Goal: Find specific page/section: Find specific page/section

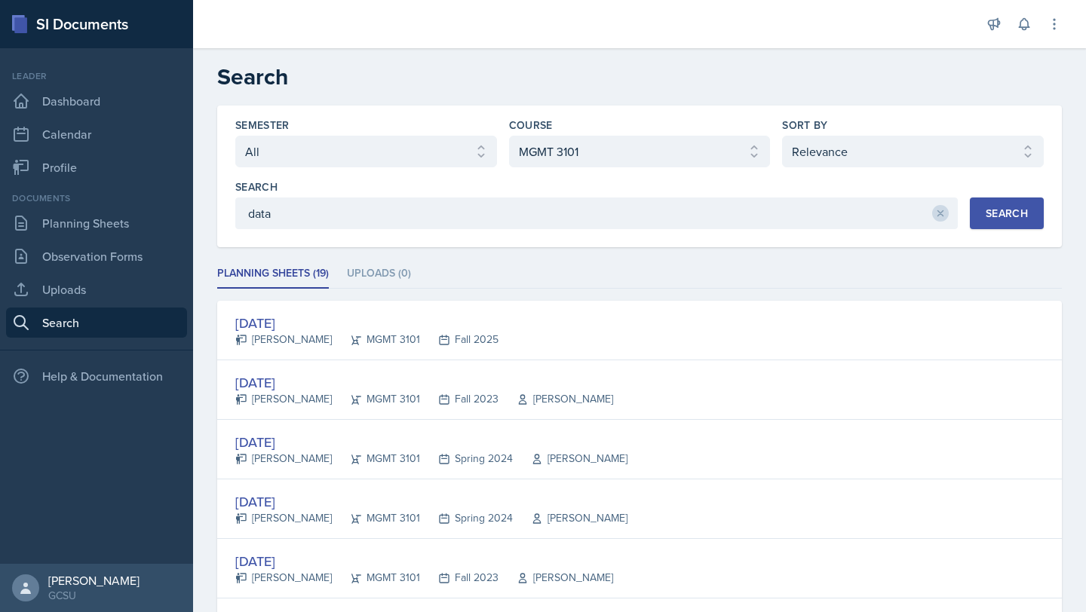
select select "all"
select select "4cf14be2-75f8-415f-9b93-b989c1f52ad7"
select select "1"
click at [56, 3] on div "SI Documents" at bounding box center [96, 24] width 193 height 48
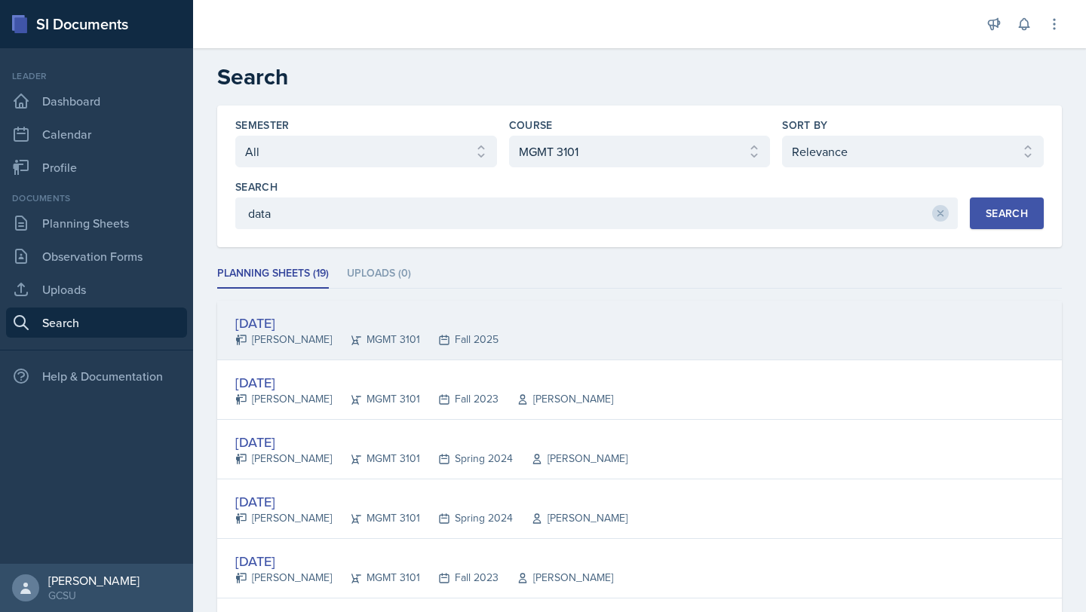
click at [299, 319] on div "[DATE]" at bounding box center [366, 323] width 263 height 20
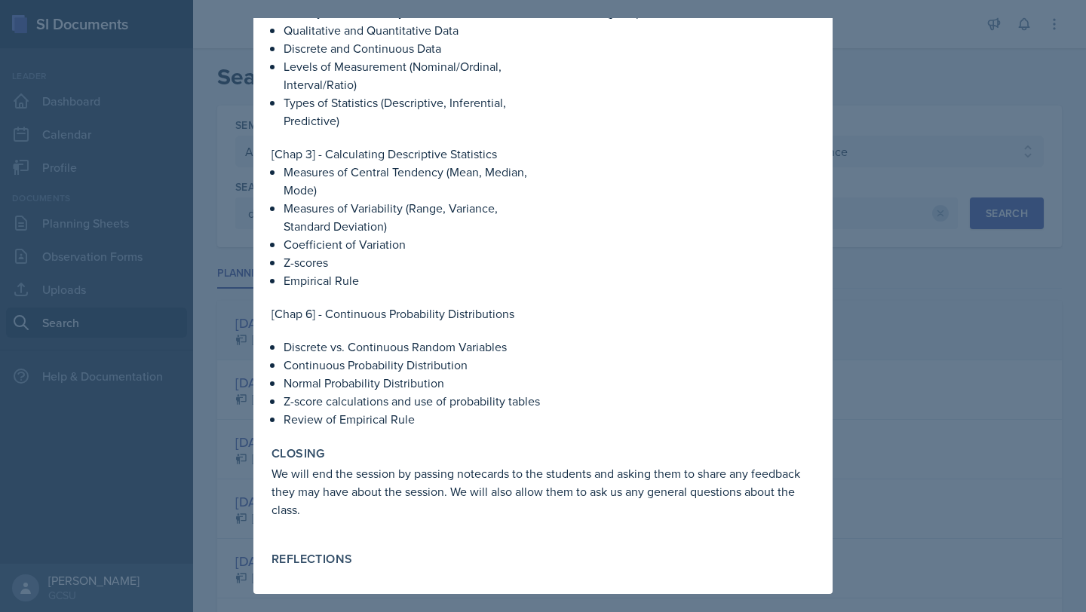
scroll to position [381, 0]
click at [333, 493] on p "We will end the session by passing notecards to the students and asking them to…" at bounding box center [543, 492] width 543 height 54
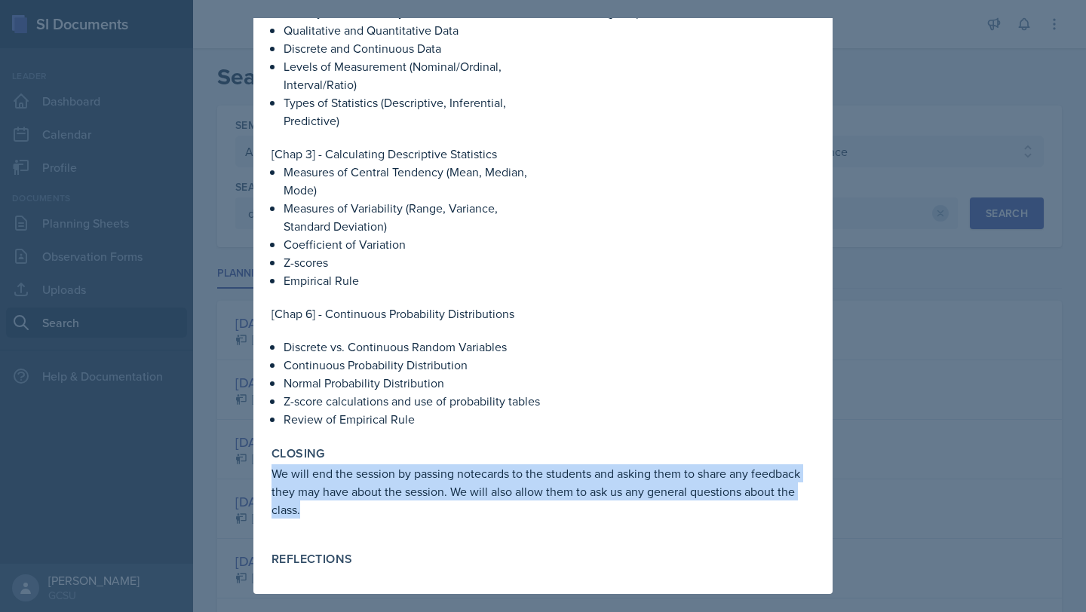
click at [324, 496] on p "We will end the session by passing notecards to the students and asking them to…" at bounding box center [543, 492] width 543 height 54
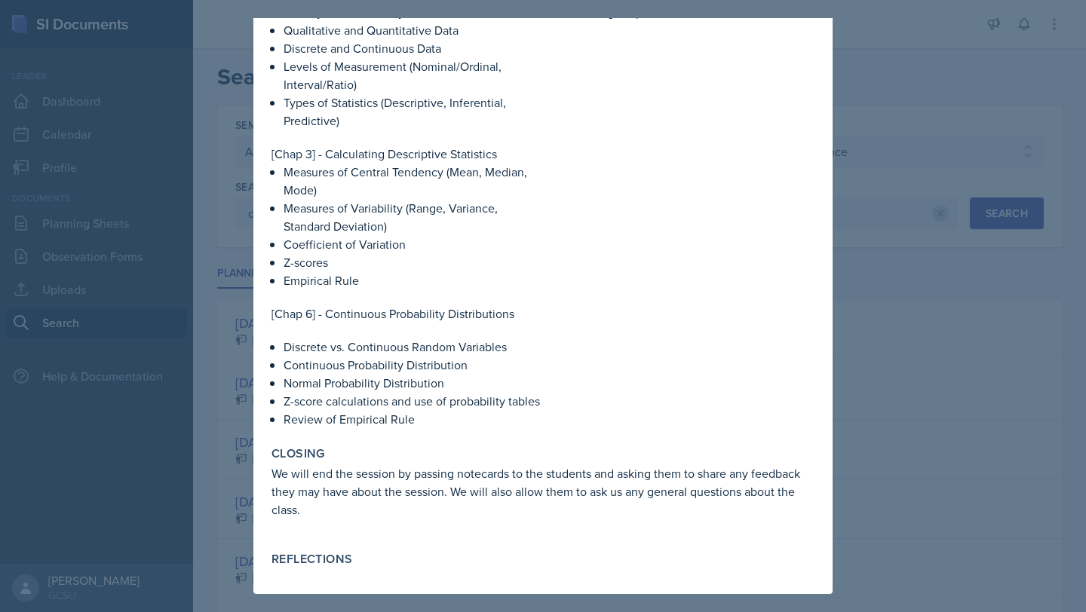
click at [961, 455] on div at bounding box center [543, 306] width 1086 height 612
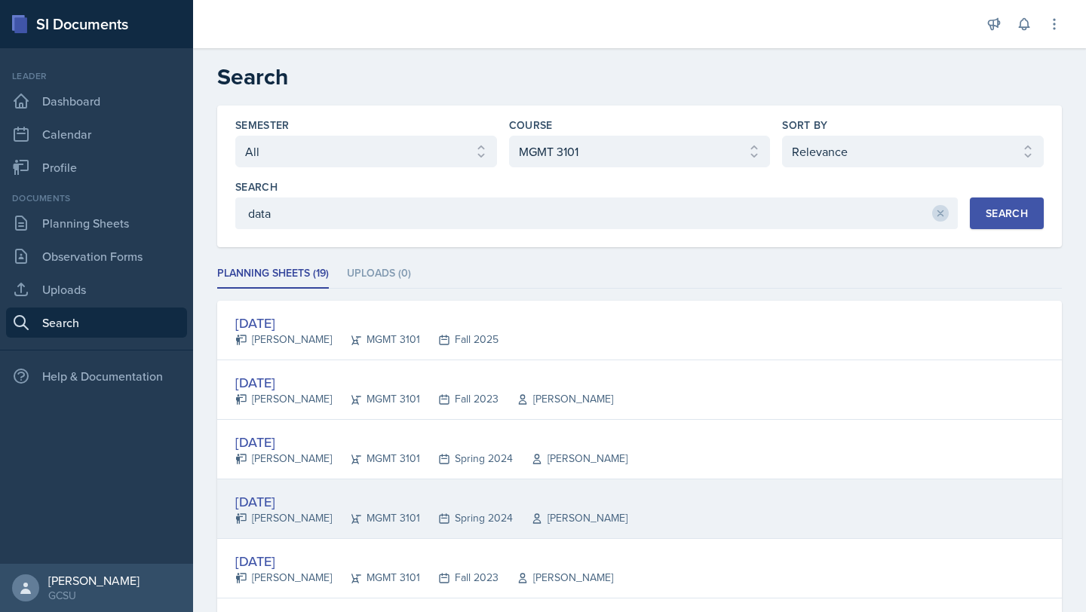
scroll to position [29, 0]
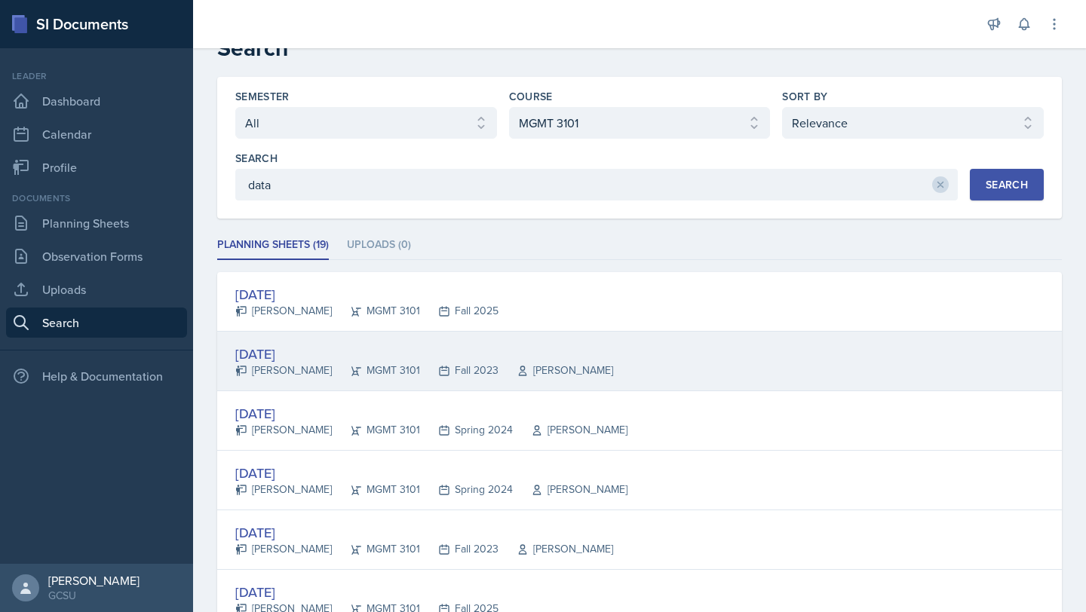
click at [272, 348] on div "[DATE]" at bounding box center [424, 354] width 378 height 20
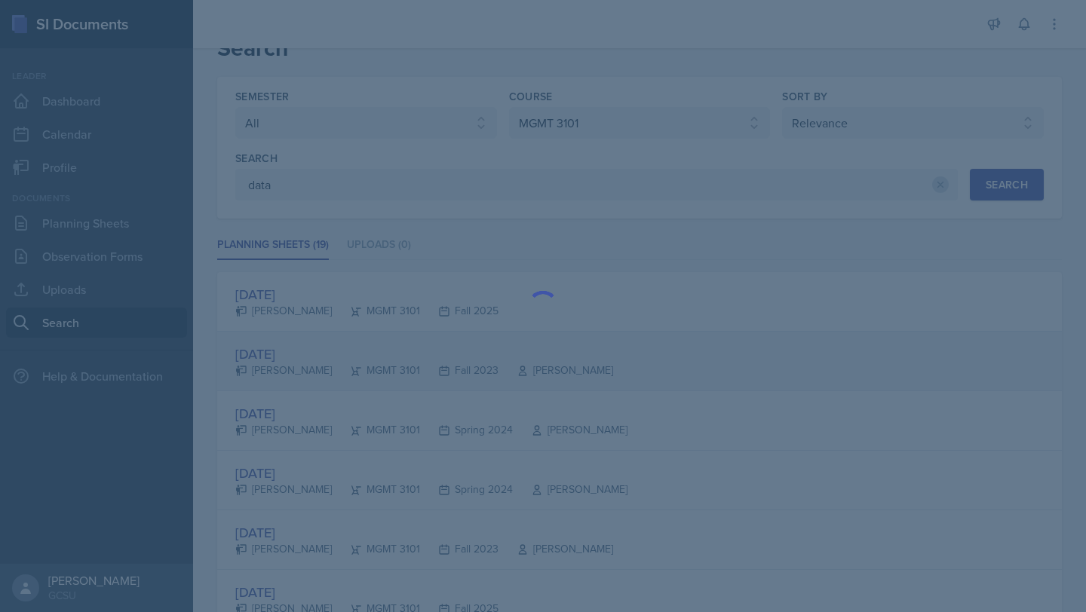
scroll to position [0, 0]
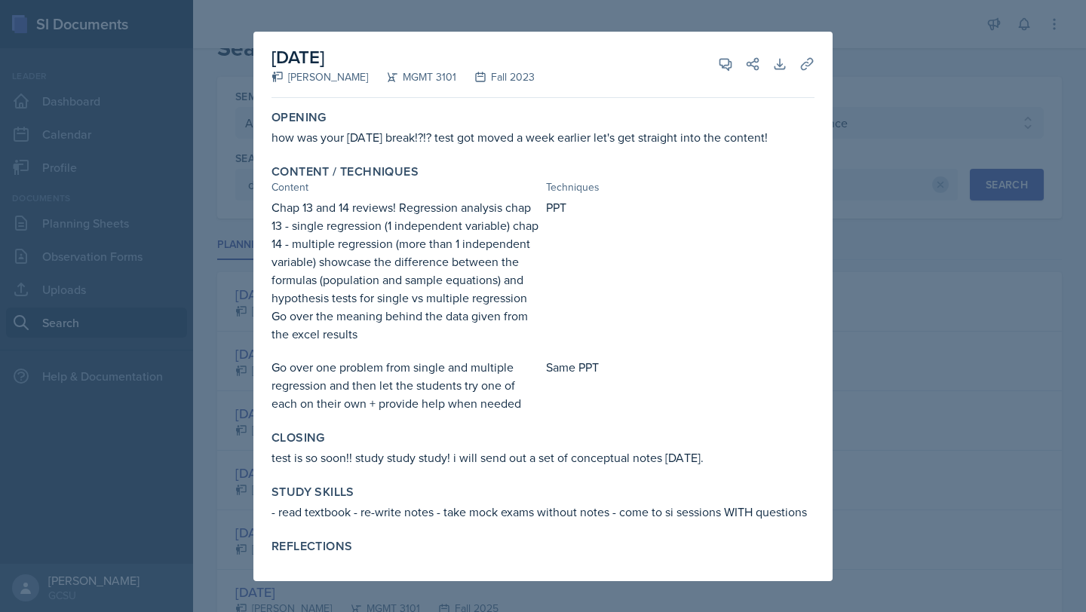
click at [315, 548] on label "Reflections" at bounding box center [312, 546] width 81 height 15
click at [954, 335] on div at bounding box center [543, 306] width 1086 height 612
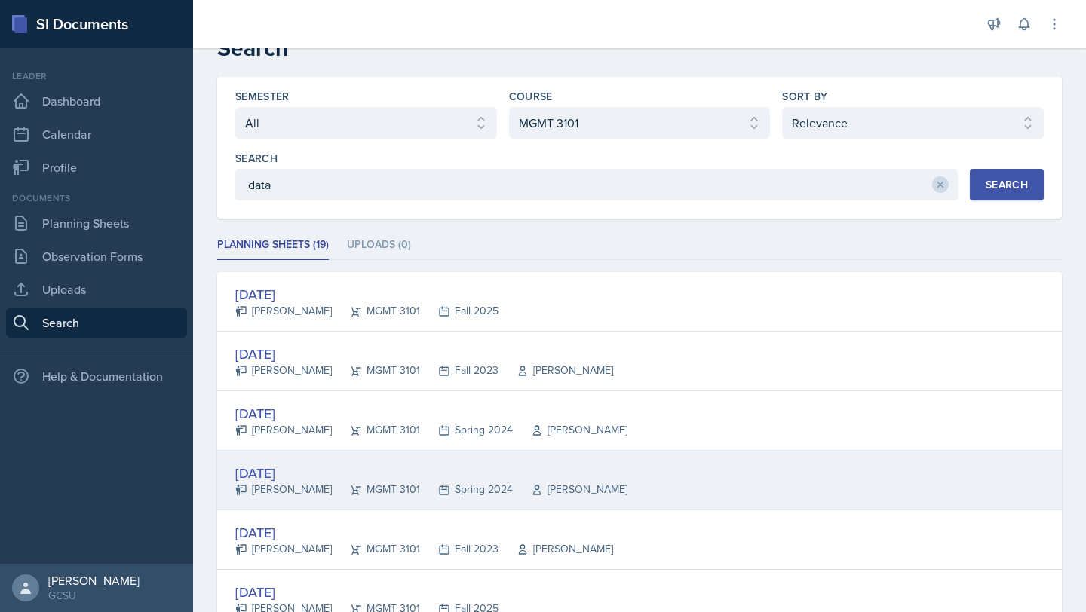
click at [305, 474] on div "[DATE]" at bounding box center [431, 473] width 392 height 20
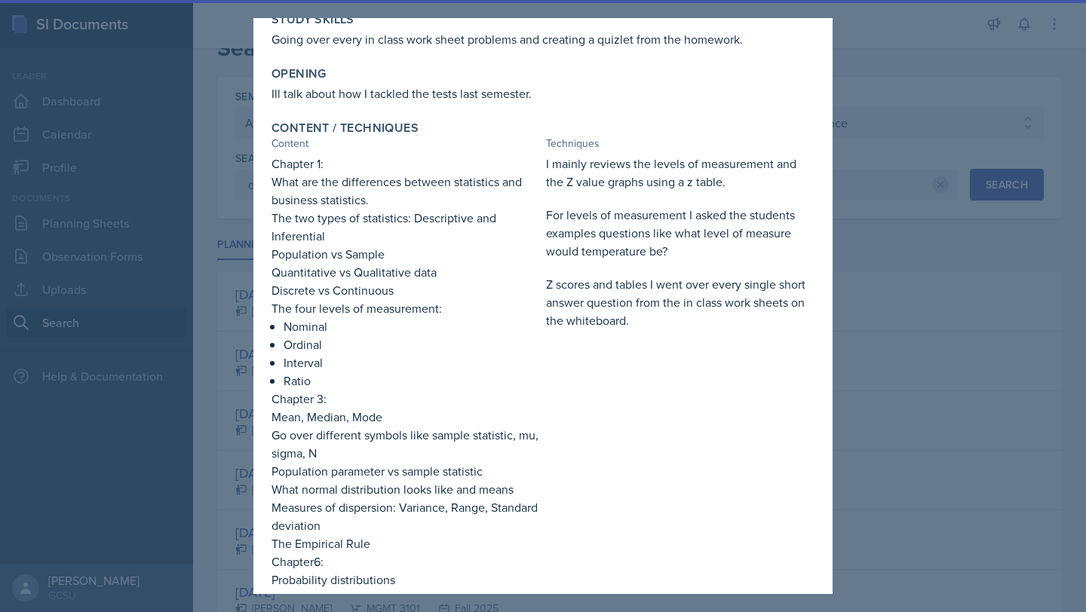
scroll to position [339, 0]
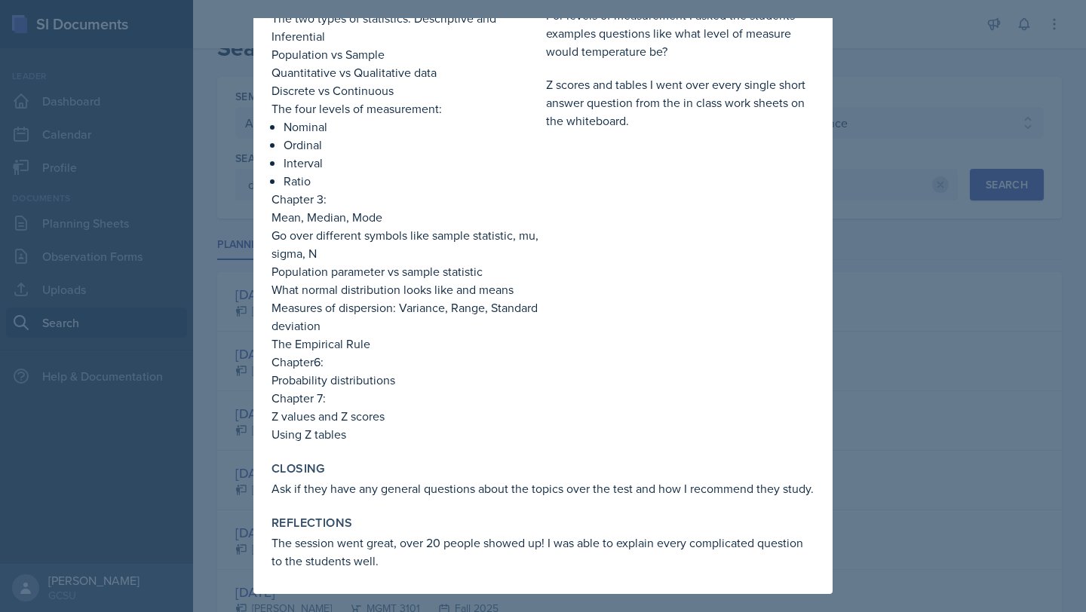
click at [933, 398] on div at bounding box center [543, 306] width 1086 height 612
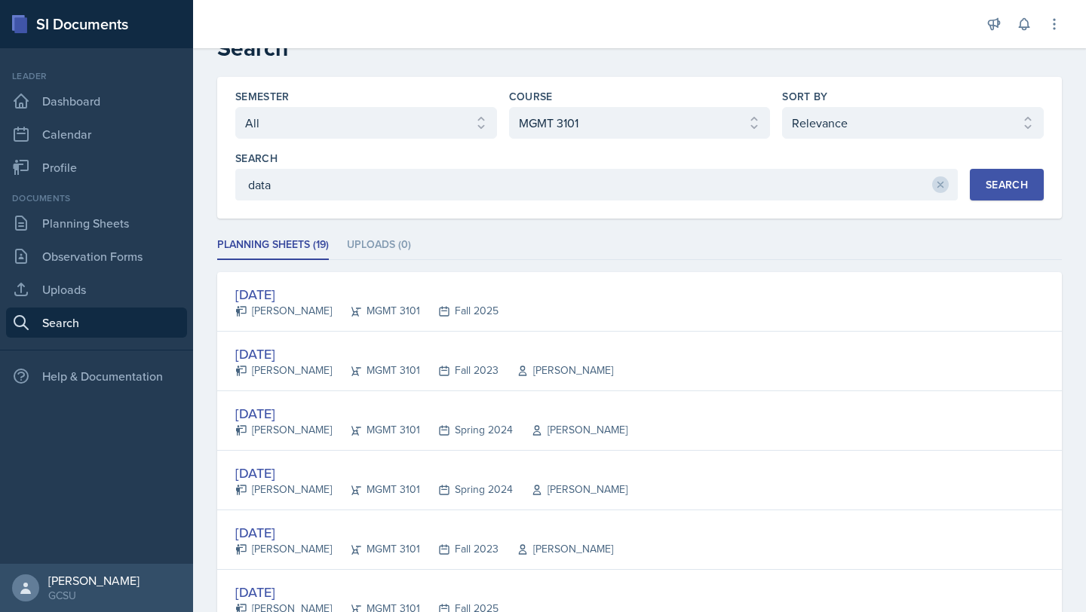
scroll to position [0, 0]
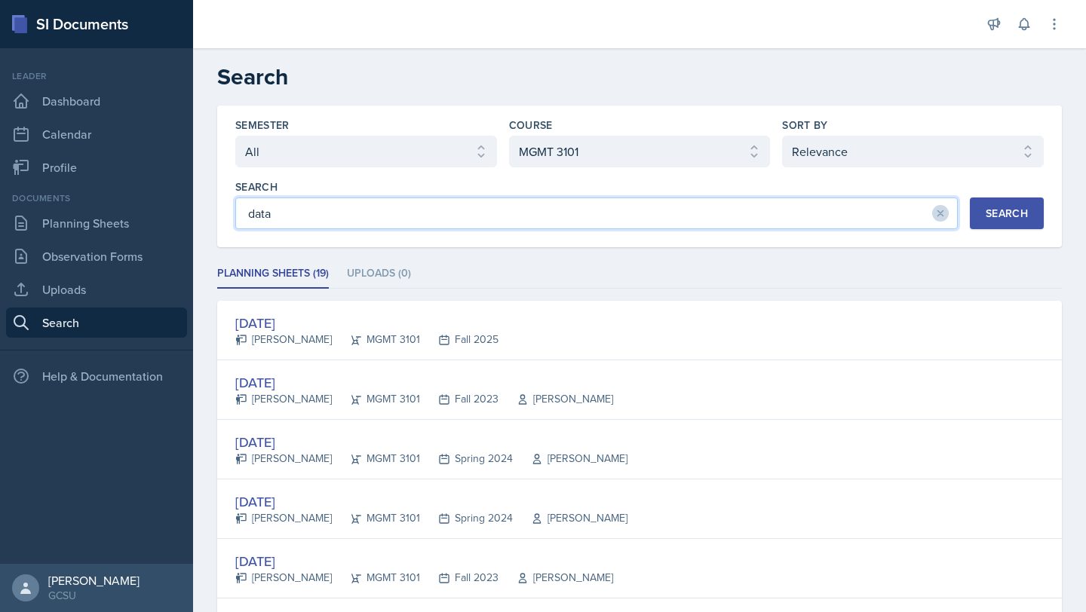
click at [284, 217] on input "data" at bounding box center [596, 214] width 723 height 32
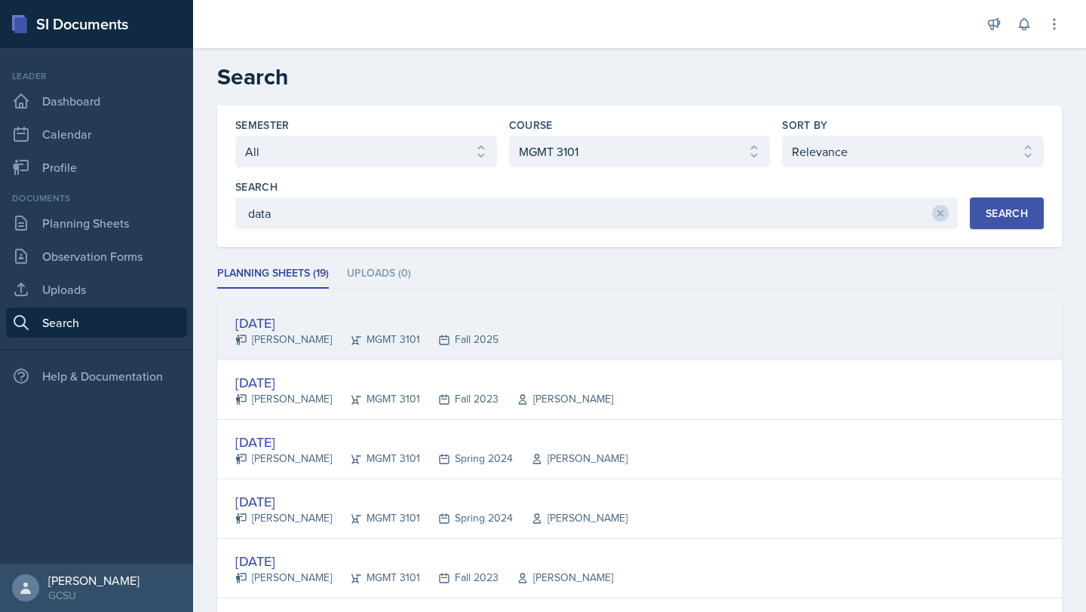
click at [294, 321] on div "[DATE]" at bounding box center [366, 323] width 263 height 20
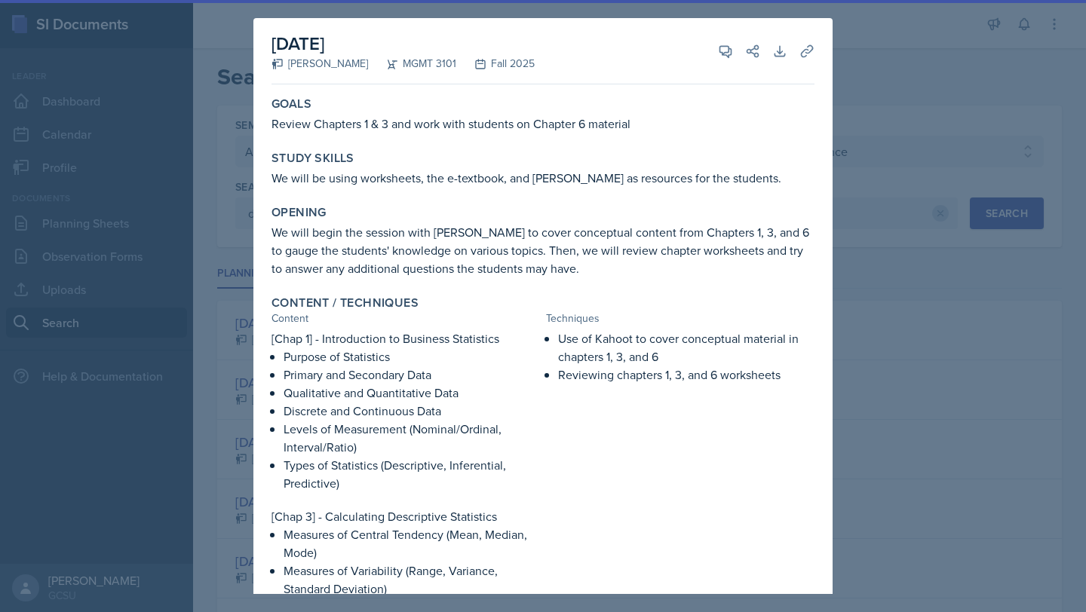
scroll to position [381, 0]
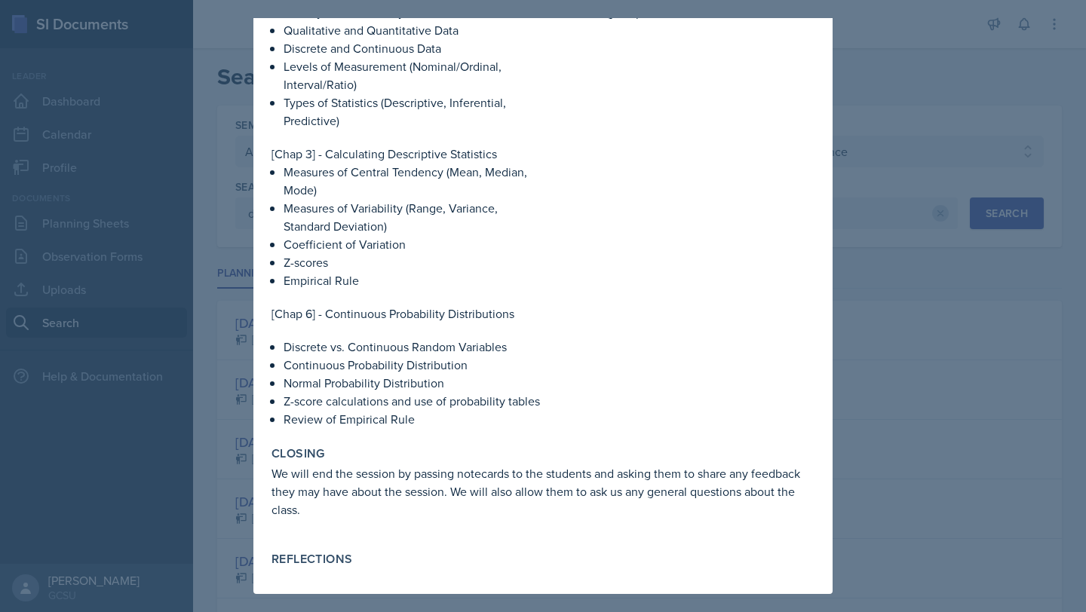
click at [940, 358] on div at bounding box center [543, 306] width 1086 height 612
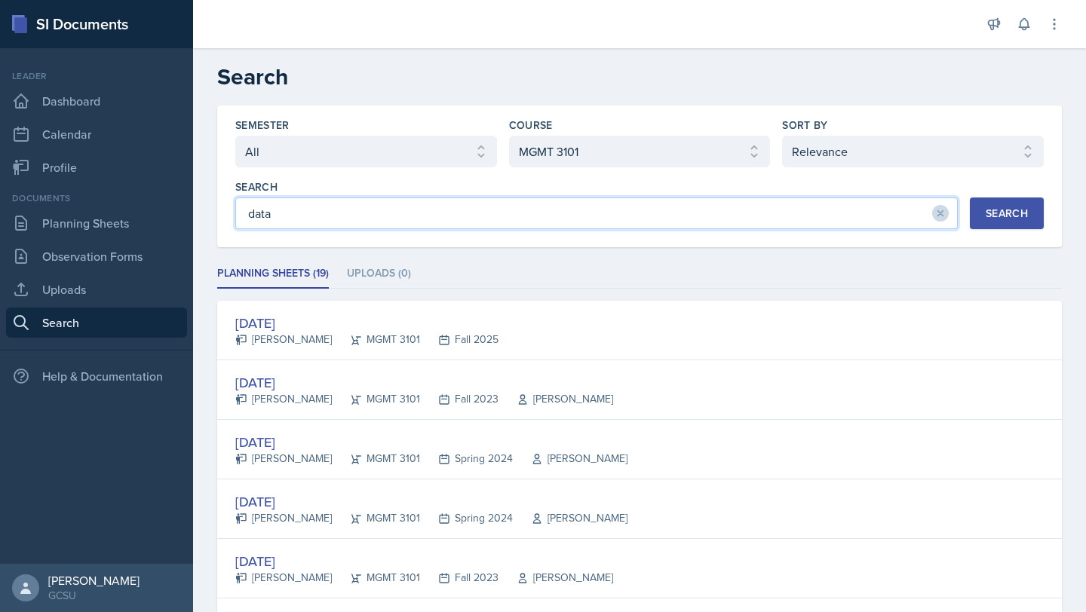
click at [378, 208] on input "data" at bounding box center [596, 214] width 723 height 32
click at [377, 208] on input "data" at bounding box center [596, 214] width 723 height 32
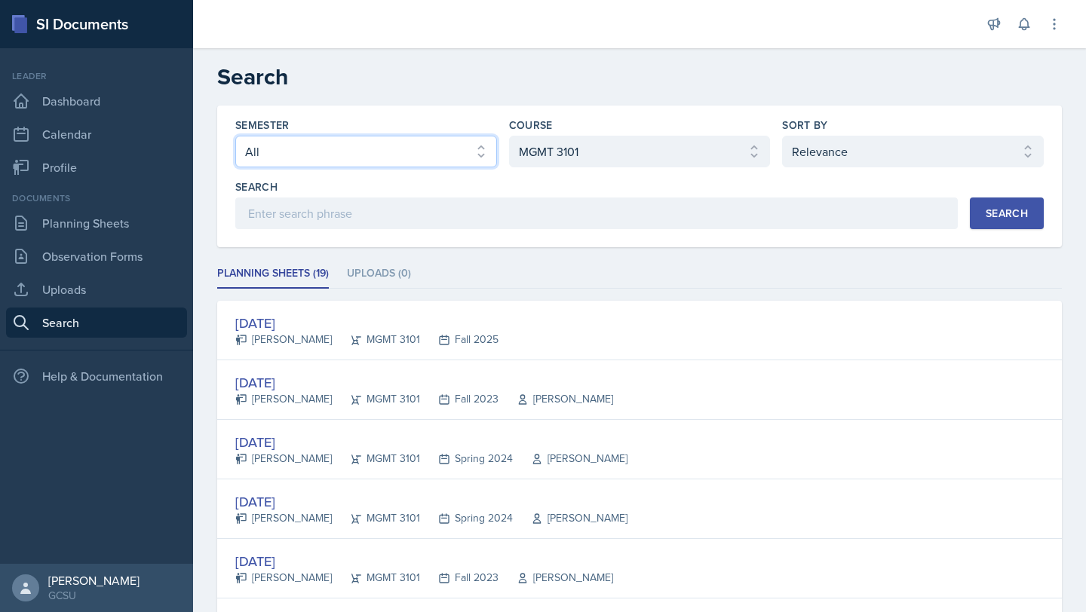
click at [364, 158] on select "Select semester All Fall 2025 Spring 2025 Fall 2024 Spring 2024 Fall 2023 Sprin…" at bounding box center [366, 152] width 262 height 32
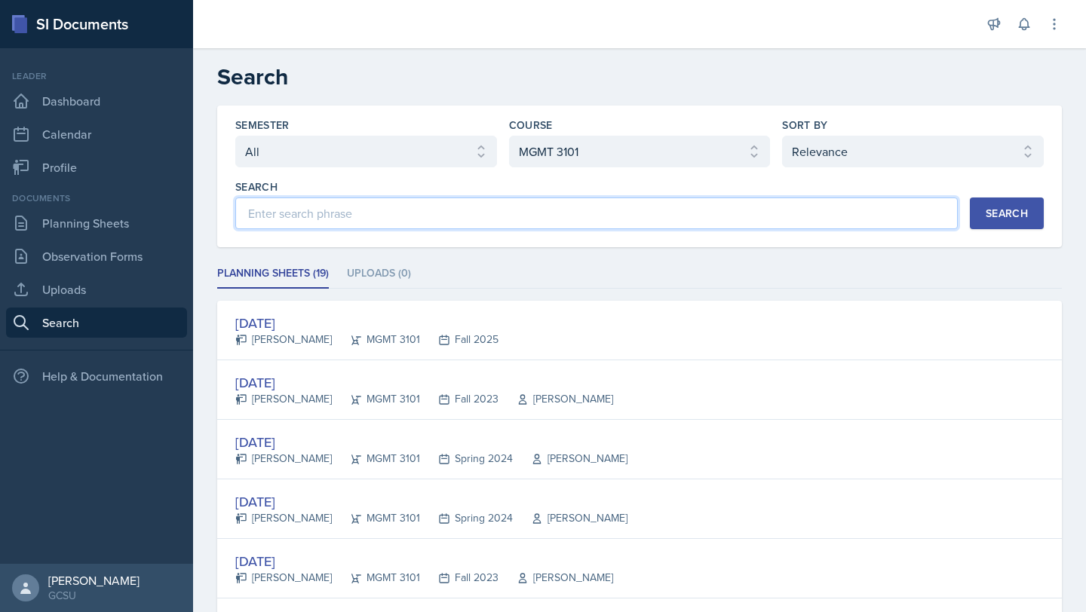
click at [508, 216] on input at bounding box center [596, 214] width 723 height 32
type input "chapter 3"
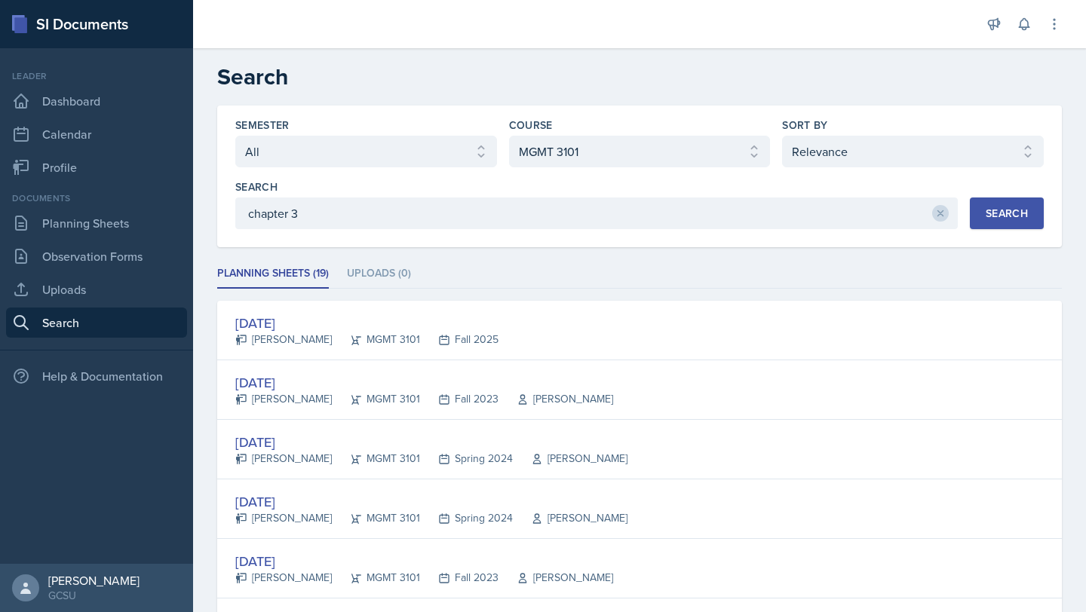
click at [993, 222] on button "Search" at bounding box center [1007, 214] width 74 height 32
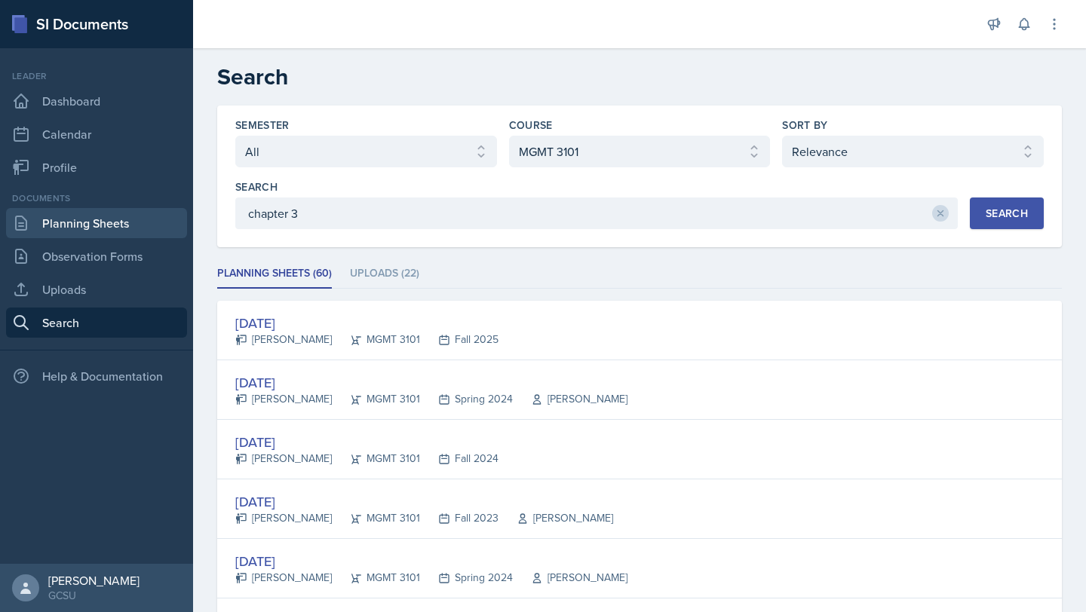
click at [56, 221] on link "Planning Sheets" at bounding box center [96, 223] width 181 height 30
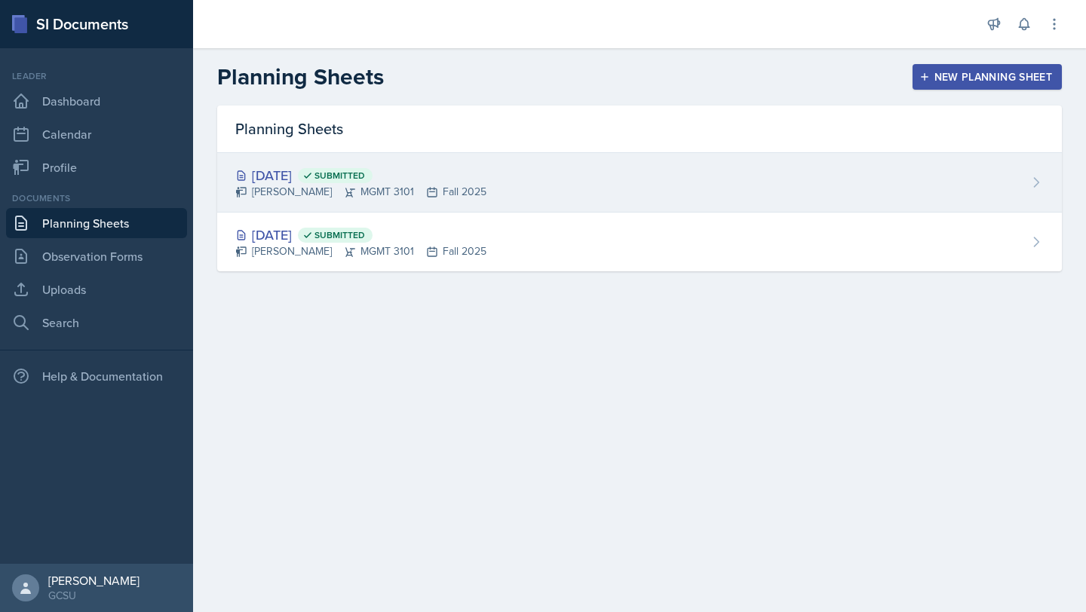
click at [318, 170] on div "[DATE] Submitted" at bounding box center [360, 175] width 251 height 20
